Goal: Task Accomplishment & Management: Manage account settings

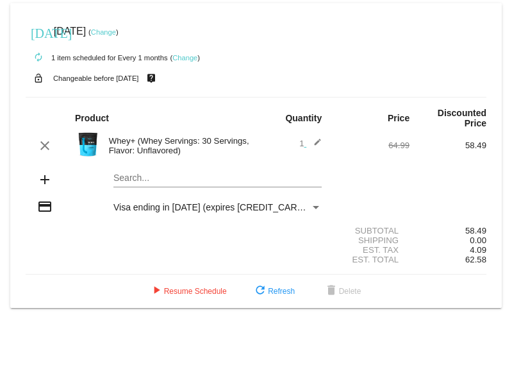
click at [116, 32] on link "Change" at bounding box center [103, 32] width 25 height 8
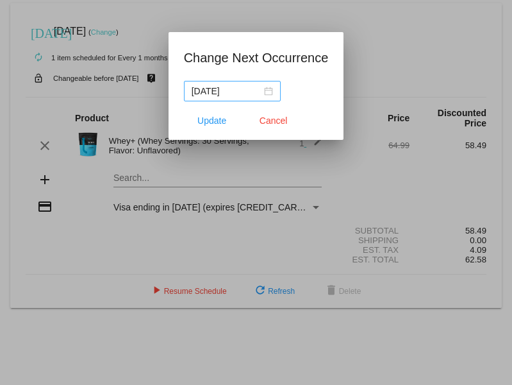
click at [269, 95] on div "[DATE]" at bounding box center [232, 91] width 81 height 14
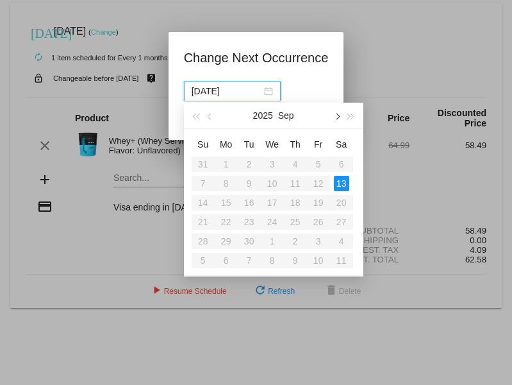
click at [339, 114] on button "button" at bounding box center [337, 116] width 14 height 26
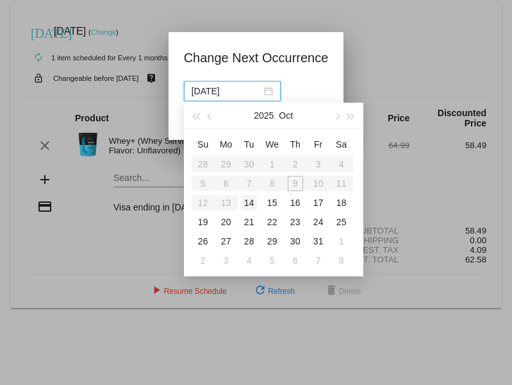
click at [253, 200] on div "14" at bounding box center [249, 202] width 15 height 15
type input "[DATE]"
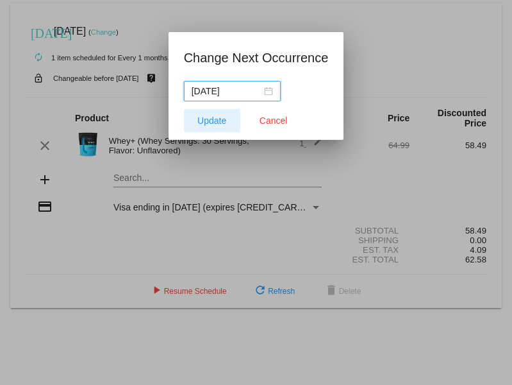
click at [203, 124] on span "Update" at bounding box center [212, 120] width 29 height 10
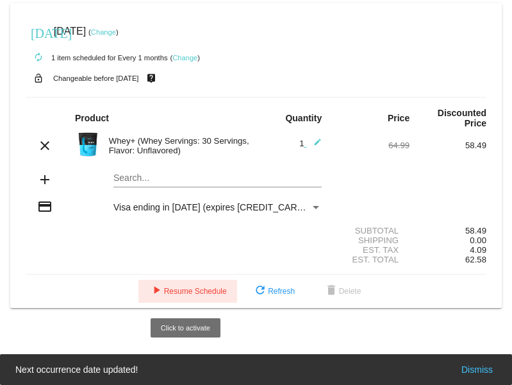
click at [220, 291] on span "play_arrow Resume Schedule" at bounding box center [188, 291] width 78 height 9
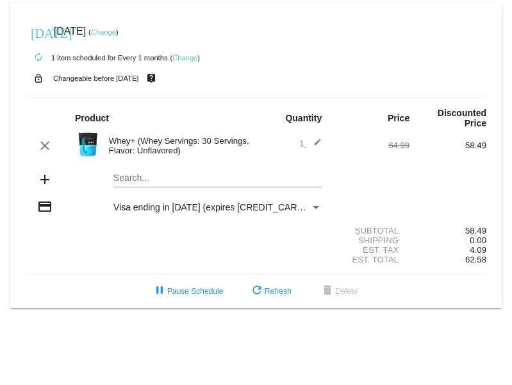
click at [313, 203] on div "Payment Method" at bounding box center [316, 207] width 12 height 10
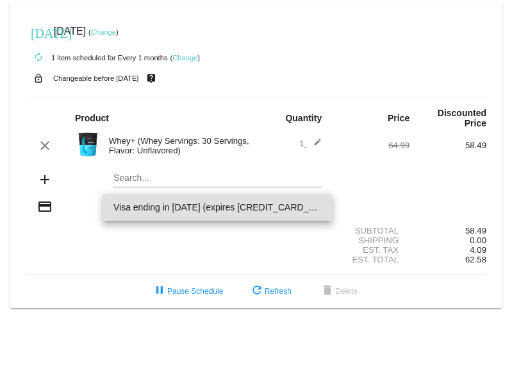
click at [313, 203] on span "Visa ending in [DATE] (expires [CREDIT_CARD_DATA])" at bounding box center [218, 207] width 208 height 27
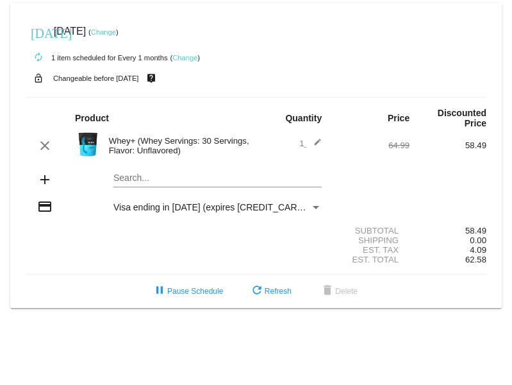
click at [203, 171] on div "Search..." at bounding box center [218, 174] width 208 height 25
